Goal: Transaction & Acquisition: Book appointment/travel/reservation

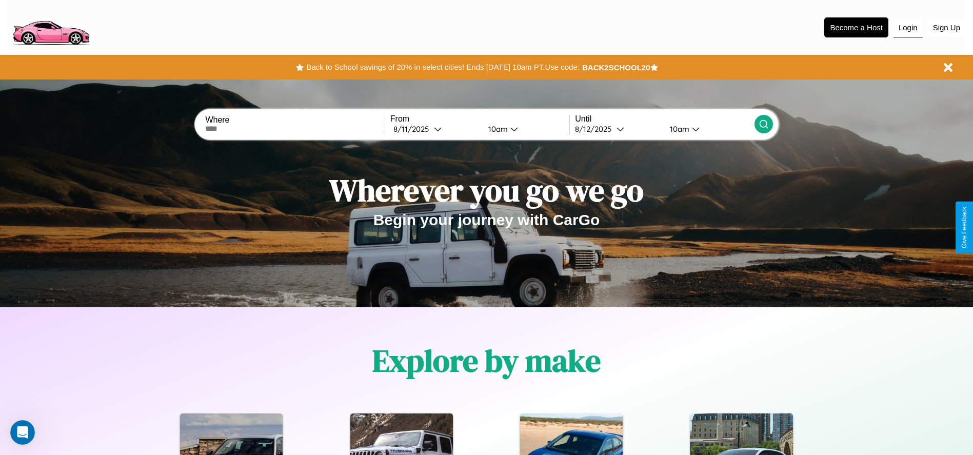
click at [908, 27] on button "Login" at bounding box center [907, 27] width 29 height 19
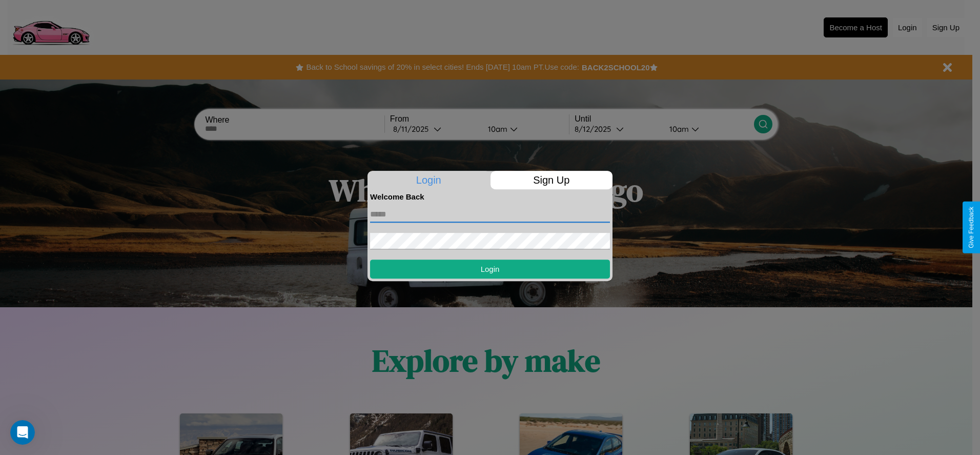
click at [490, 214] on input "text" at bounding box center [490, 214] width 240 height 16
type input "**********"
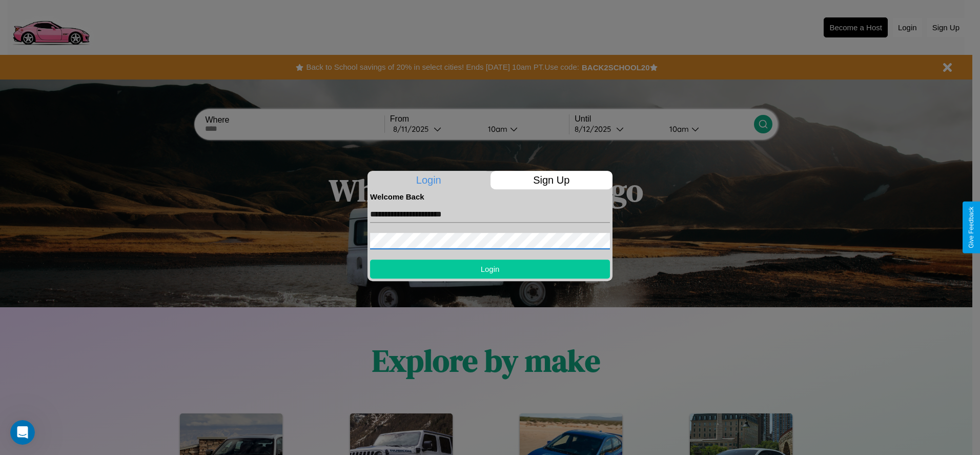
click at [490, 269] on button "Login" at bounding box center [490, 268] width 240 height 19
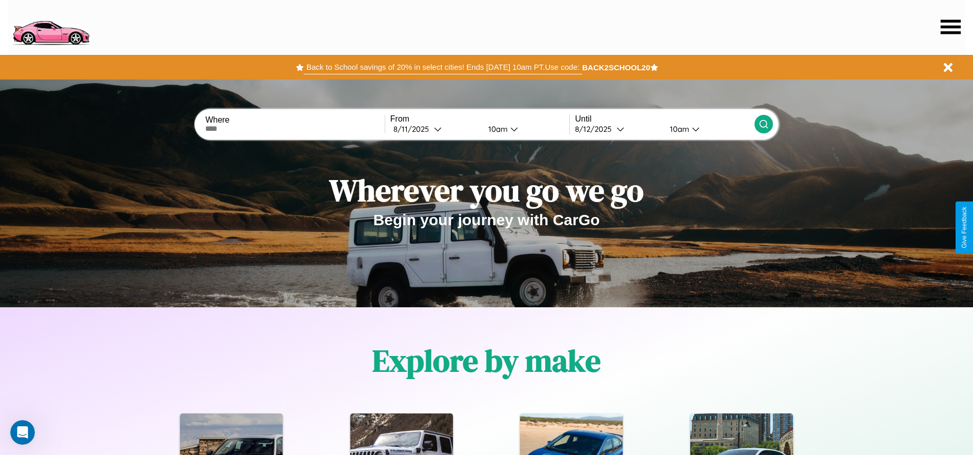
click at [443, 67] on button "Back to School savings of 20% in select cities! Ends [DATE] 10am PT. Use code:" at bounding box center [443, 67] width 278 height 14
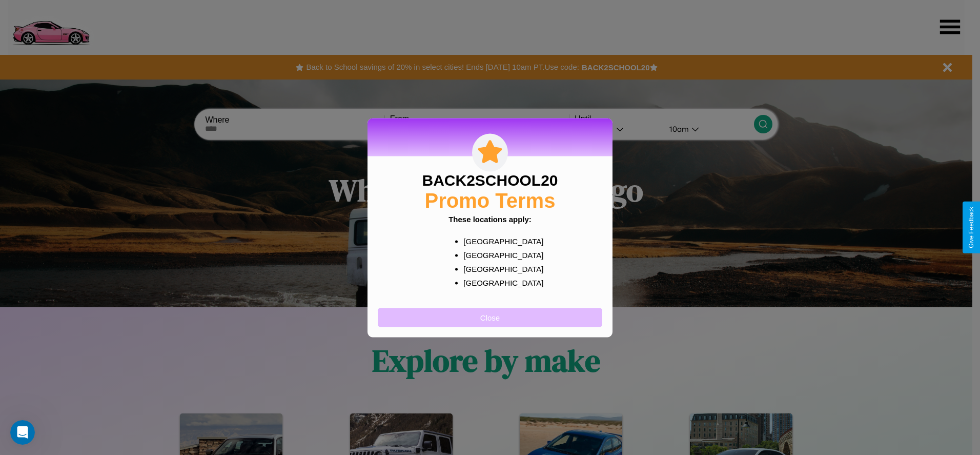
click at [490, 317] on button "Close" at bounding box center [490, 317] width 225 height 19
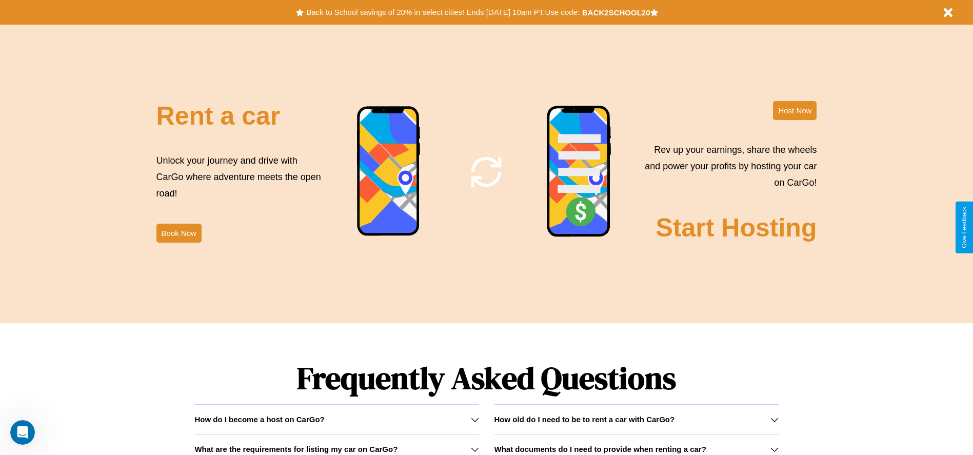
scroll to position [1240, 0]
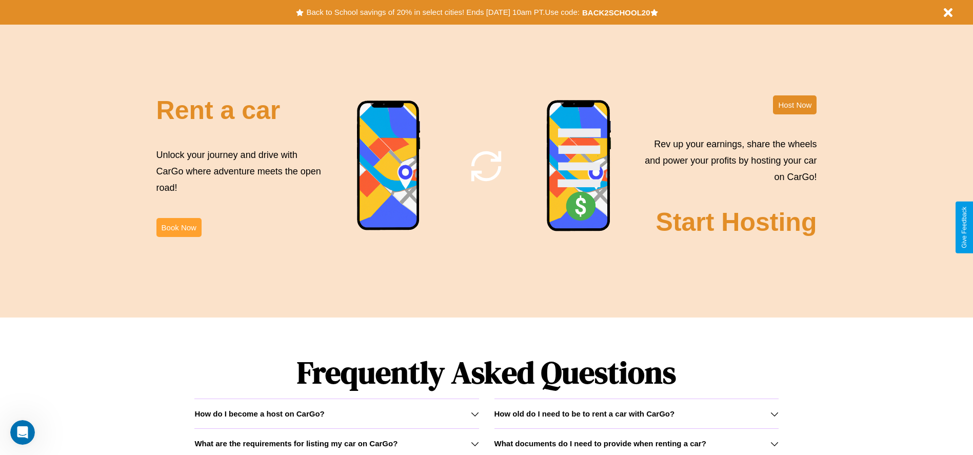
click at [178, 227] on button "Book Now" at bounding box center [178, 227] width 45 height 19
